Goal: Task Accomplishment & Management: Complete application form

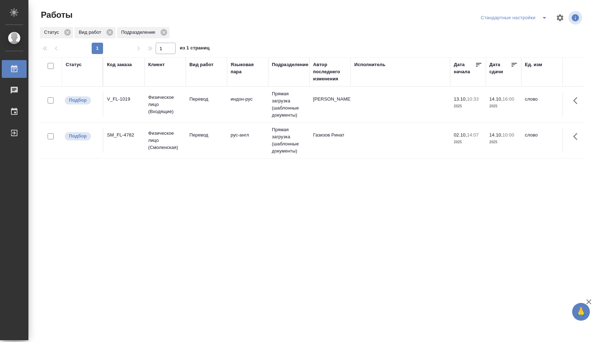
click at [362, 142] on td at bounding box center [401, 140] width 100 height 25
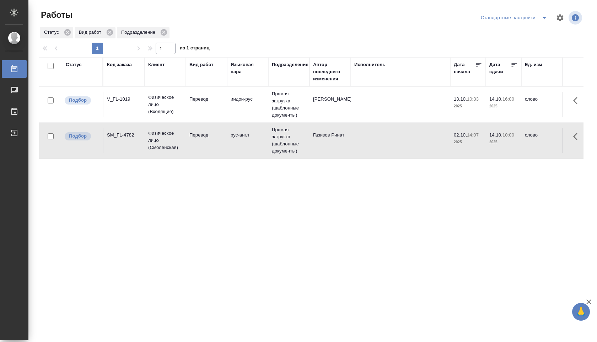
click at [328, 137] on td "Газизов Ринат" at bounding box center [330, 140] width 41 height 25
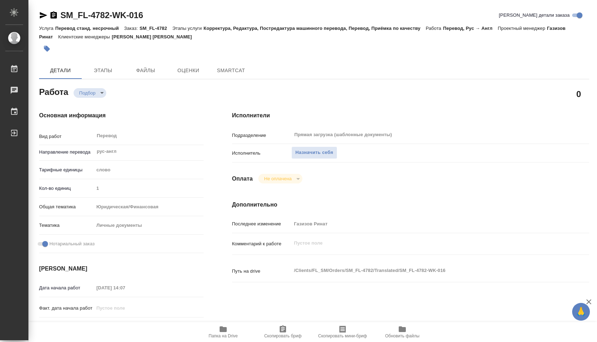
type textarea "x"
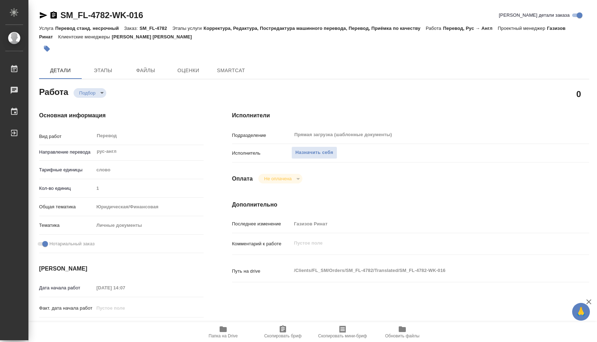
type textarea "x"
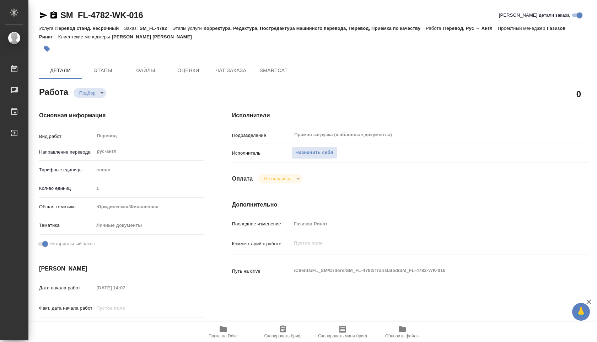
click at [231, 326] on span "Папка на Drive" at bounding box center [223, 332] width 51 height 14
type textarea "x"
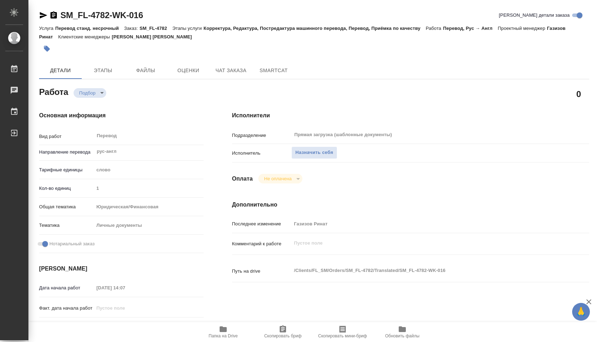
type textarea "x"
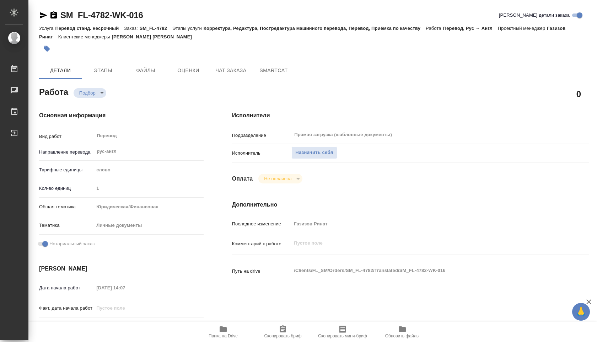
type textarea "x"
click at [304, 151] on span "Назначить себя" at bounding box center [314, 153] width 38 height 8
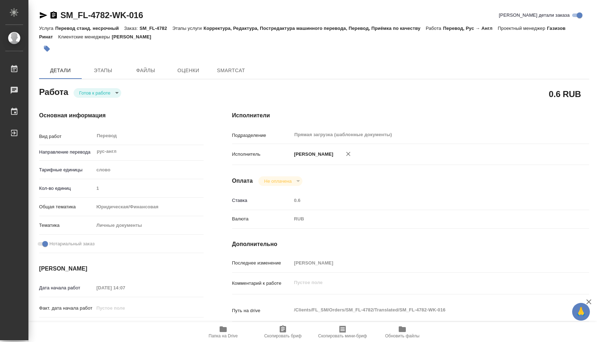
type textarea "x"
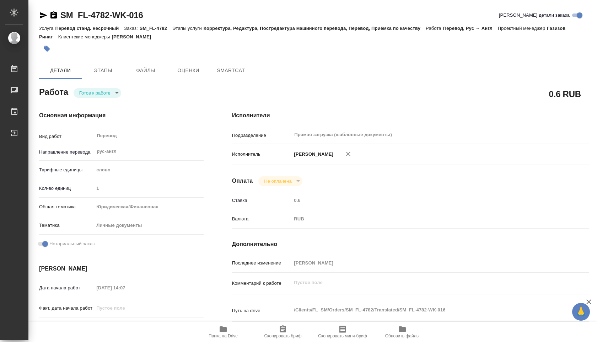
type textarea "x"
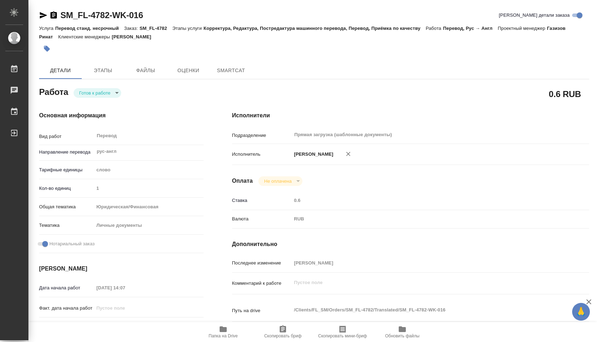
type textarea "x"
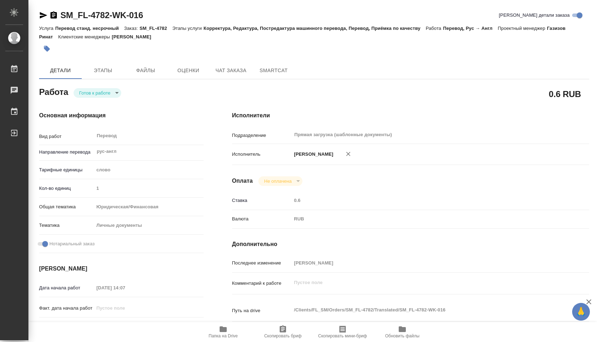
type textarea "x"
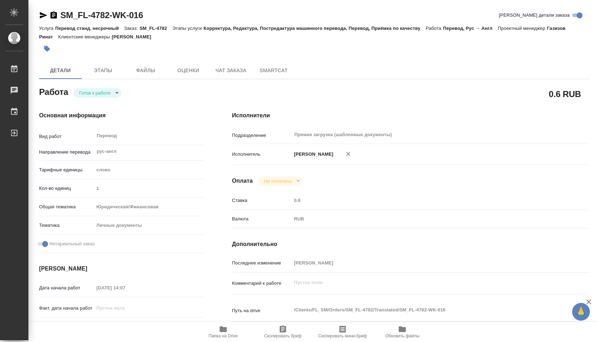
type textarea "x"
